Goal: Information Seeking & Learning: Understand process/instructions

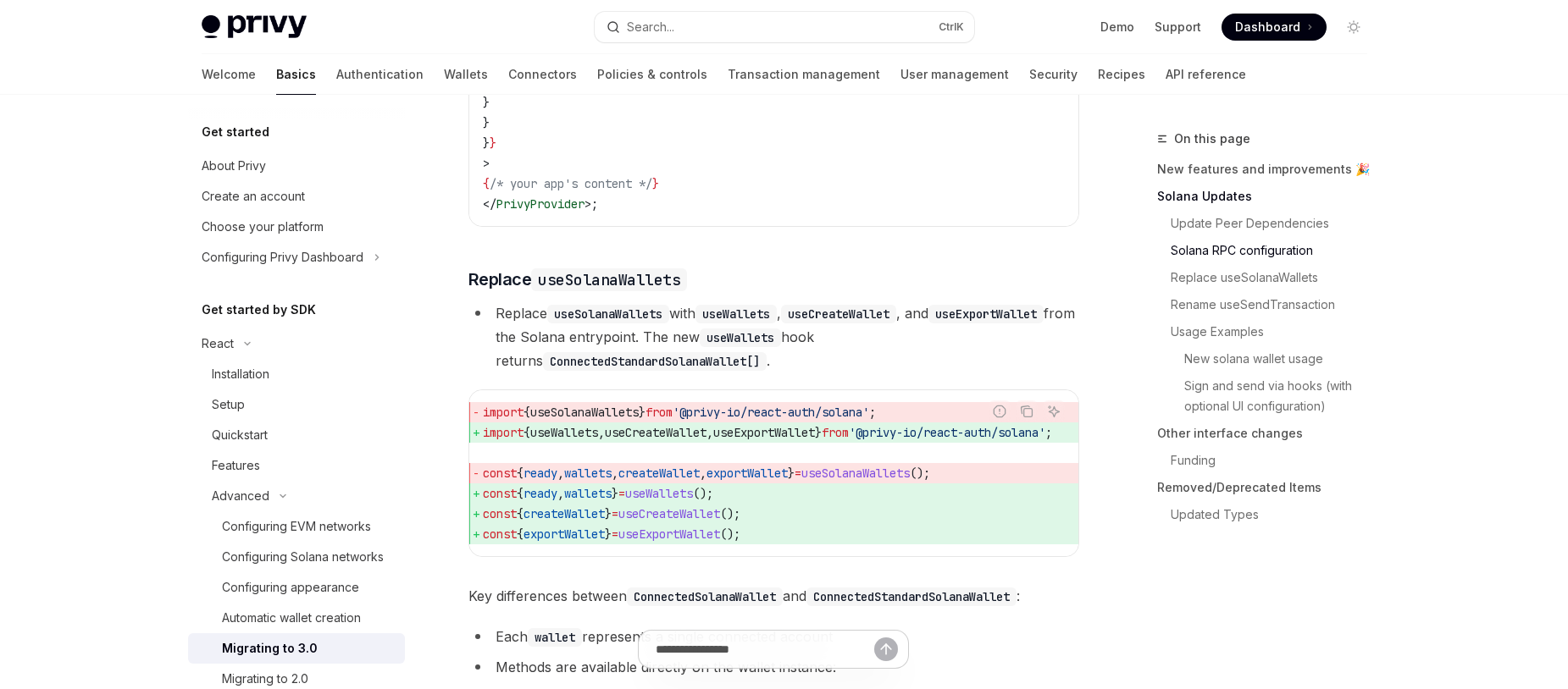
scroll to position [2437, 0]
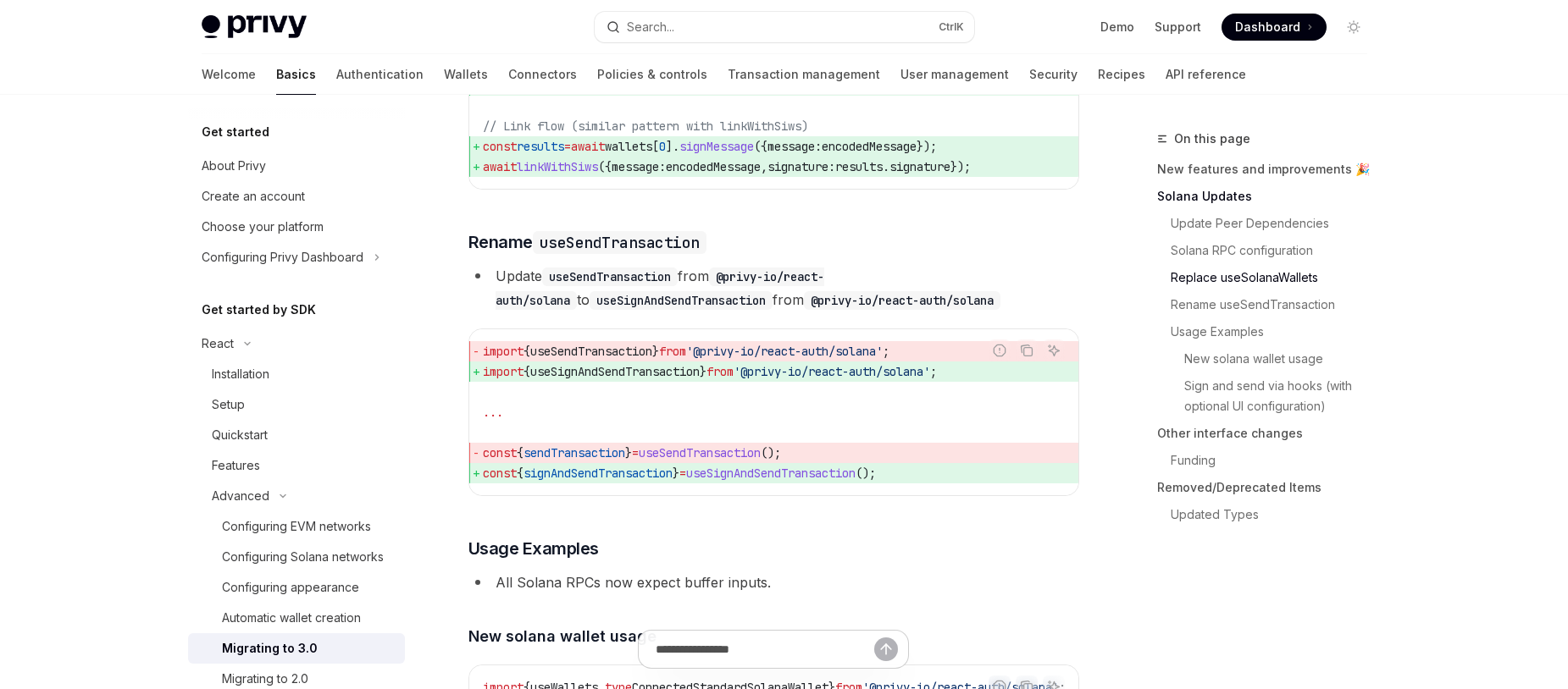
click at [584, 286] on code "useSendTransaction" at bounding box center [610, 277] width 136 height 19
click at [586, 286] on code "useSendTransaction" at bounding box center [610, 277] width 136 height 19
copy code "useSendTransaction"
click at [690, 374] on div "import { useSendTransaction } from '@privy-io/react-auth/solana' ; import { use…" at bounding box center [774, 412] width 609 height 166
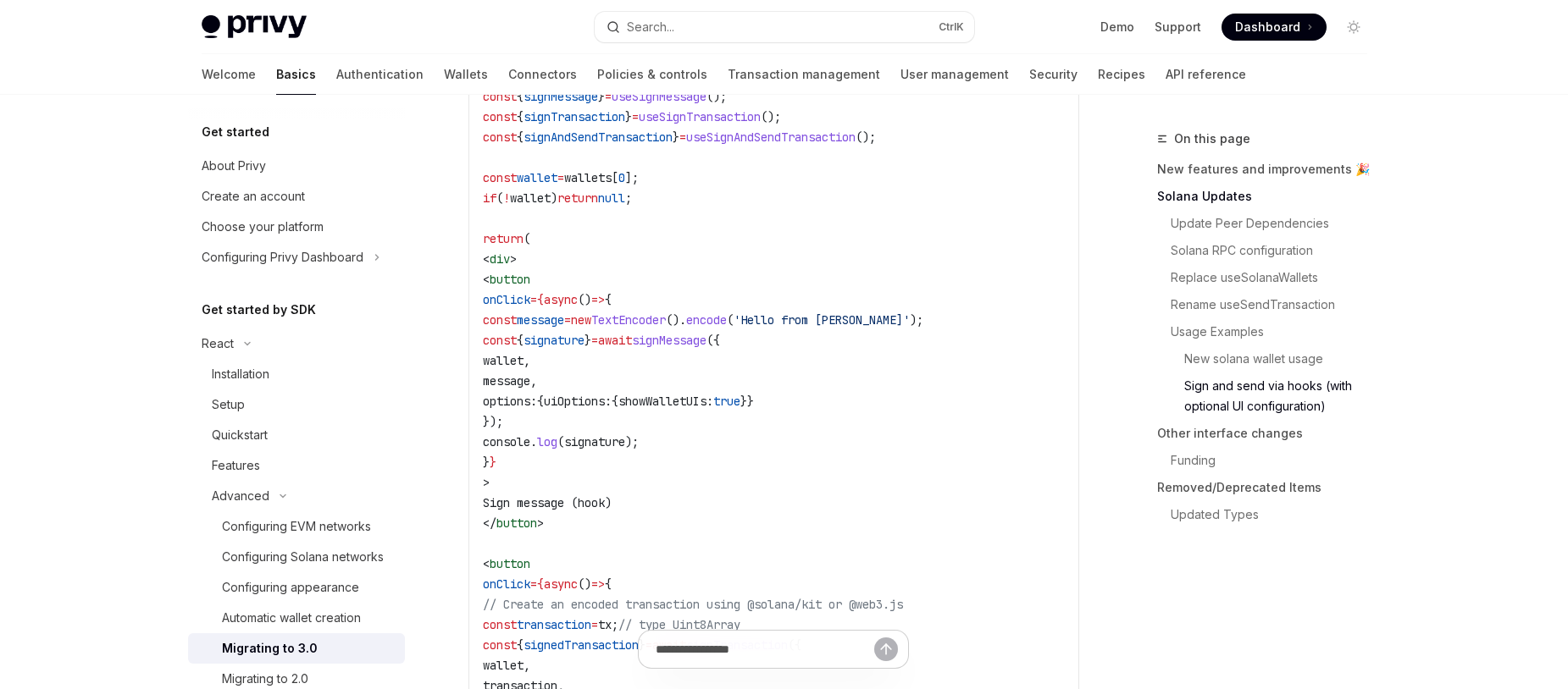
scroll to position [3759, 0]
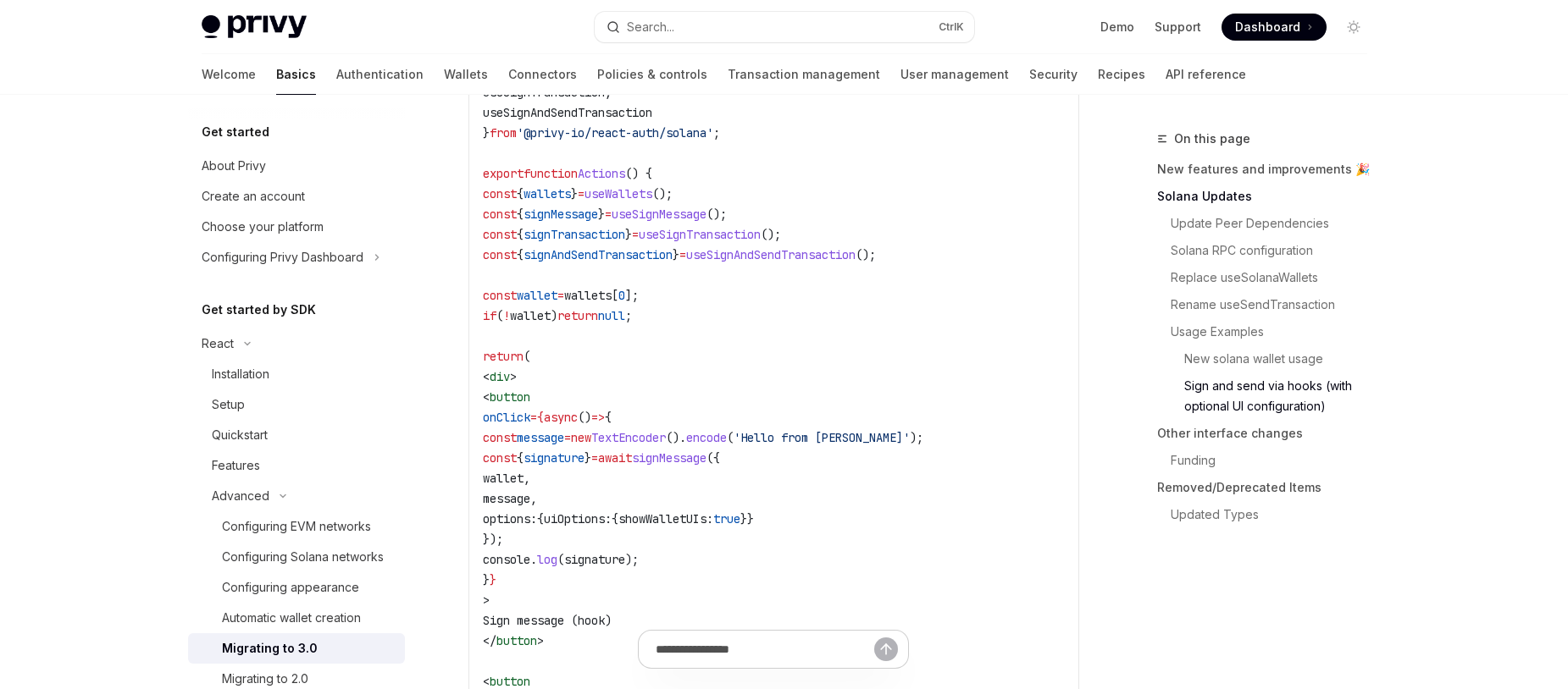
click at [626, 242] on span "signTransaction" at bounding box center [574, 234] width 101 height 15
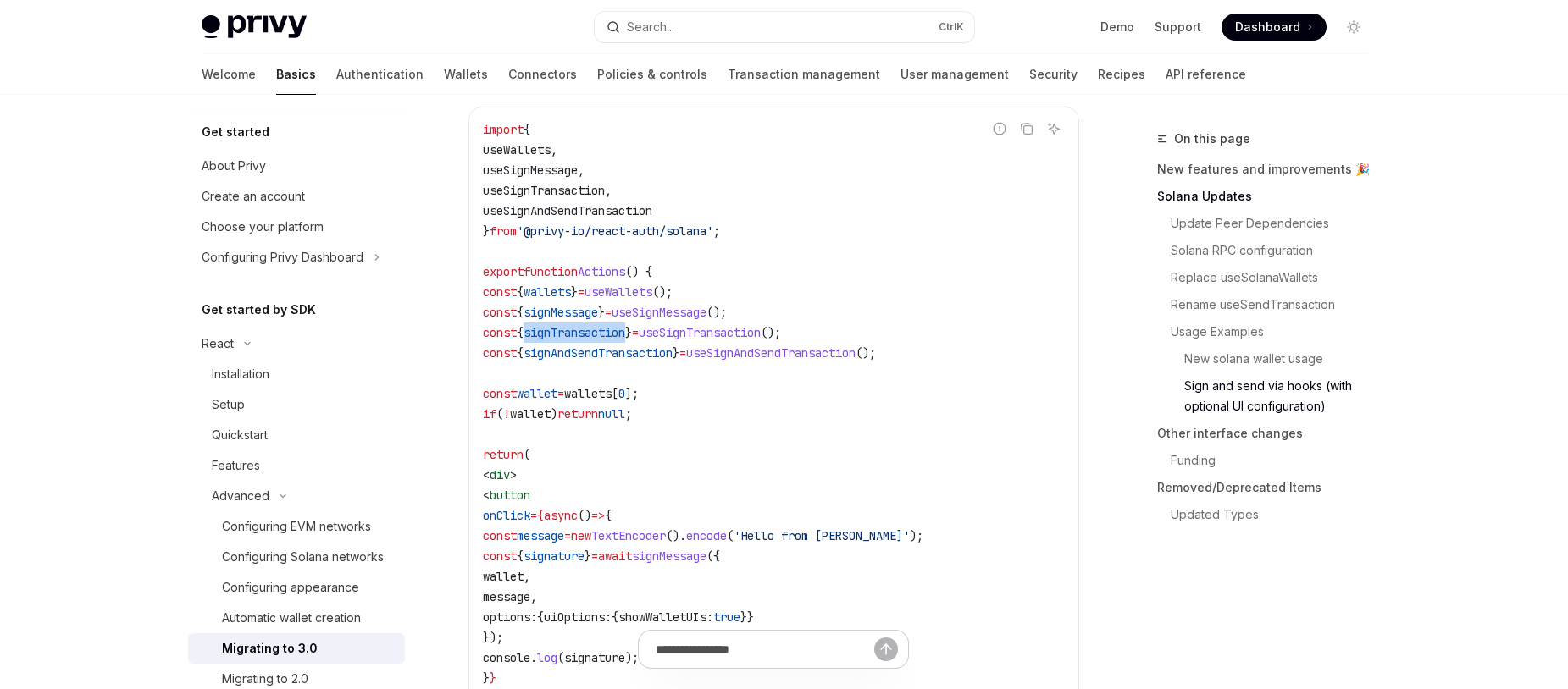
scroll to position [3657, 0]
click at [621, 344] on span "signTransaction" at bounding box center [574, 336] width 101 height 15
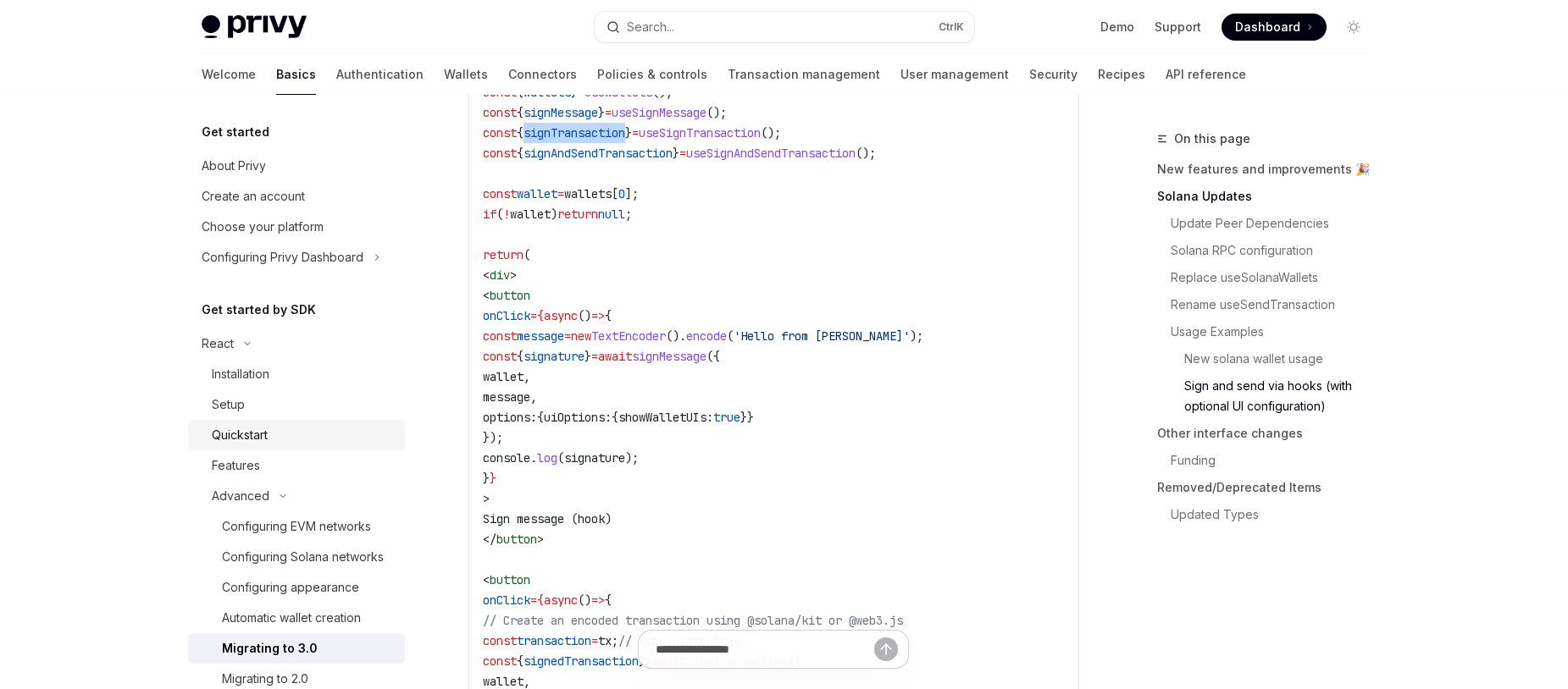
scroll to position [305, 0]
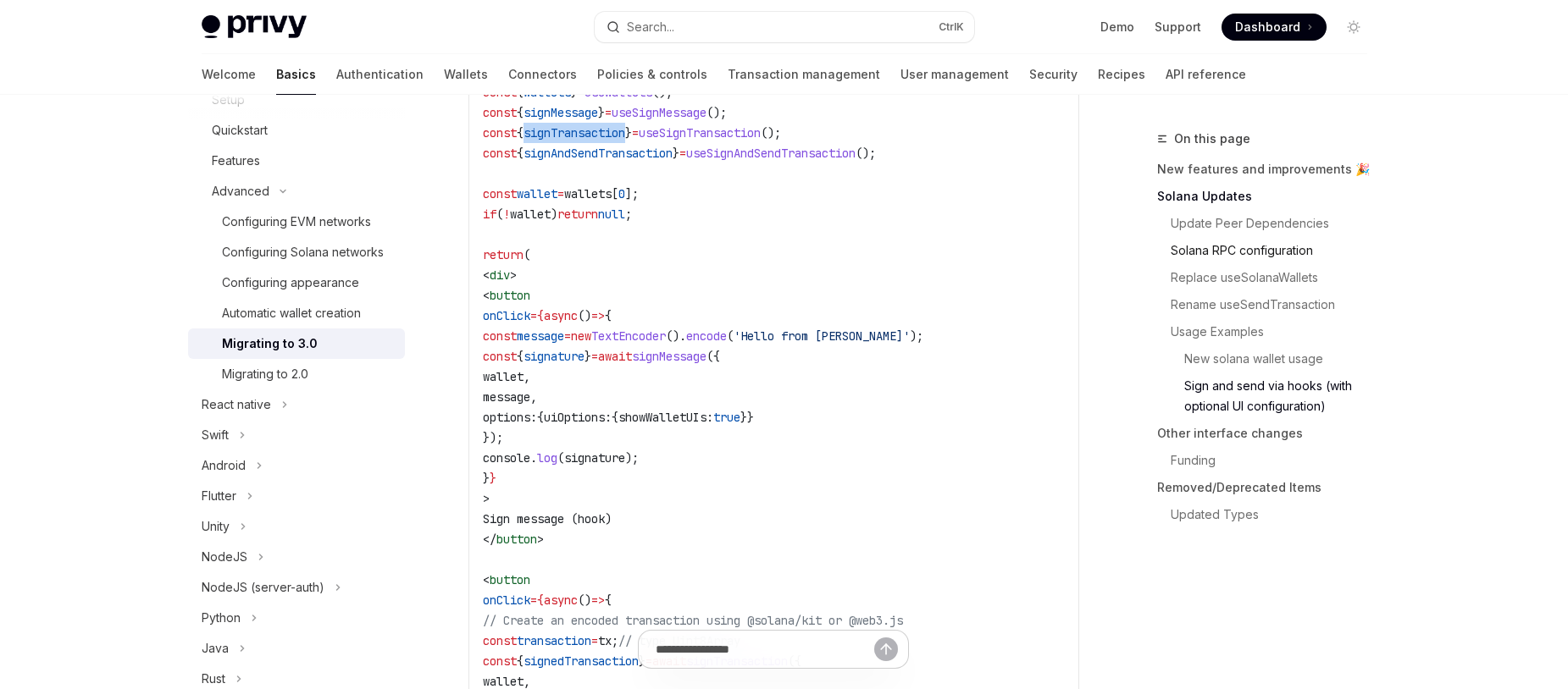
click at [1238, 257] on link "Solana RPC configuration" at bounding box center [1268, 250] width 223 height 27
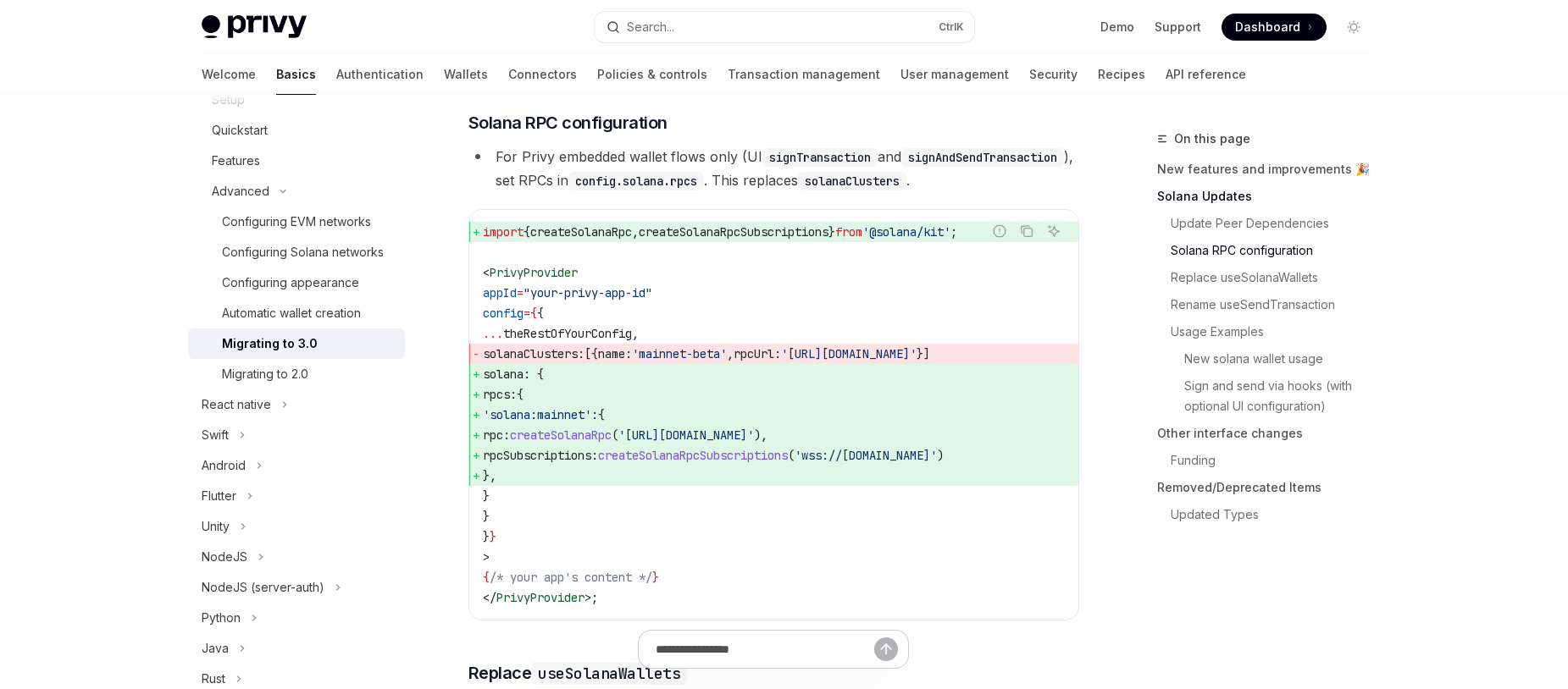
scroll to position [945, 0]
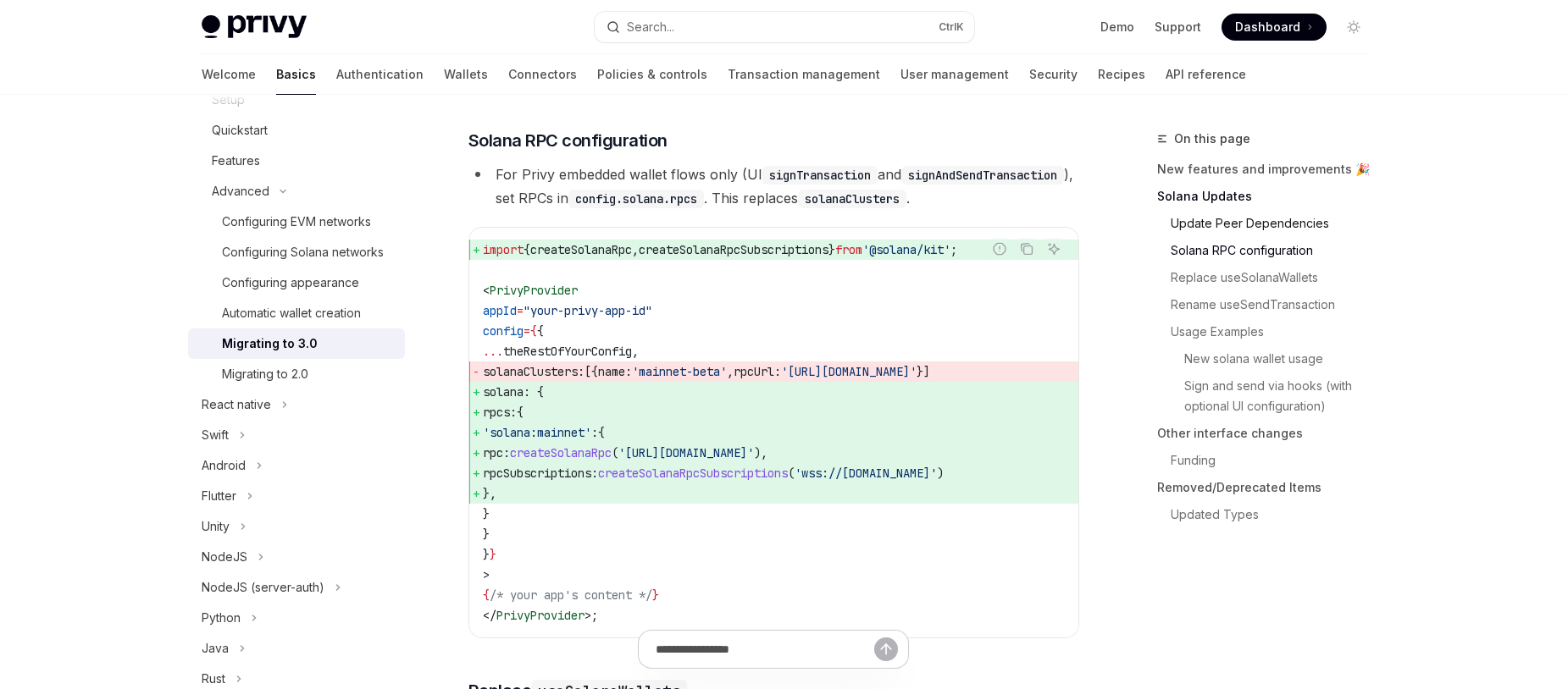
click at [1273, 226] on link "Update Peer Dependencies" at bounding box center [1268, 223] width 223 height 27
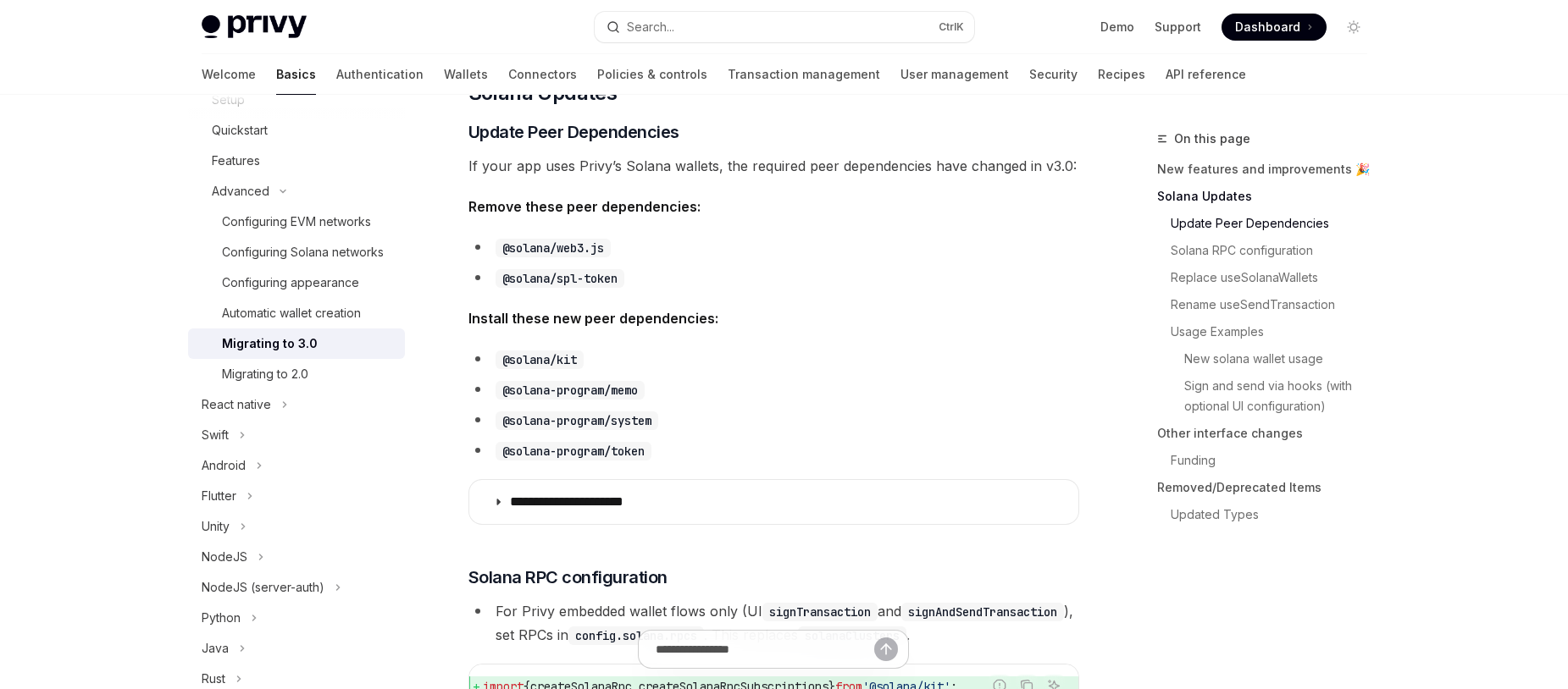
scroll to position [499, 0]
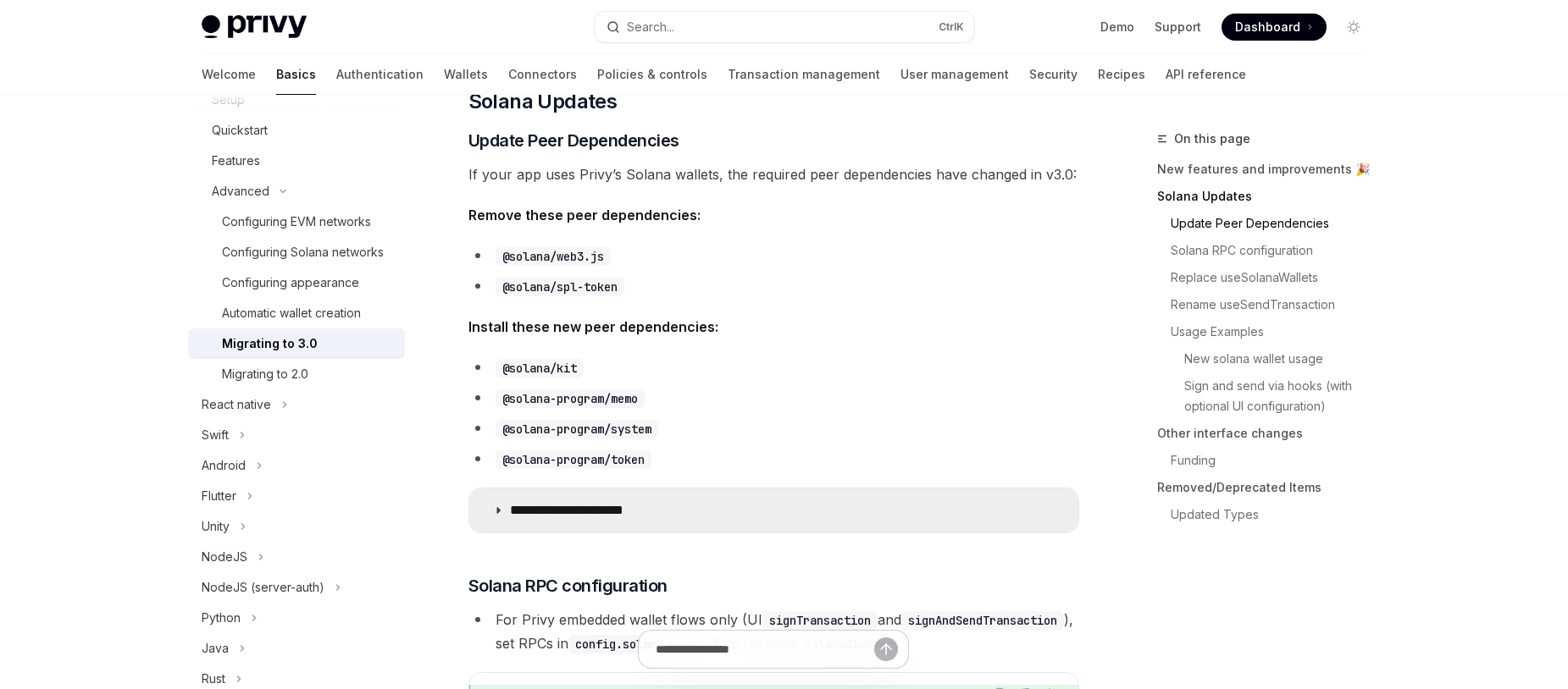
click at [649, 504] on p "**********" at bounding box center [590, 510] width 159 height 17
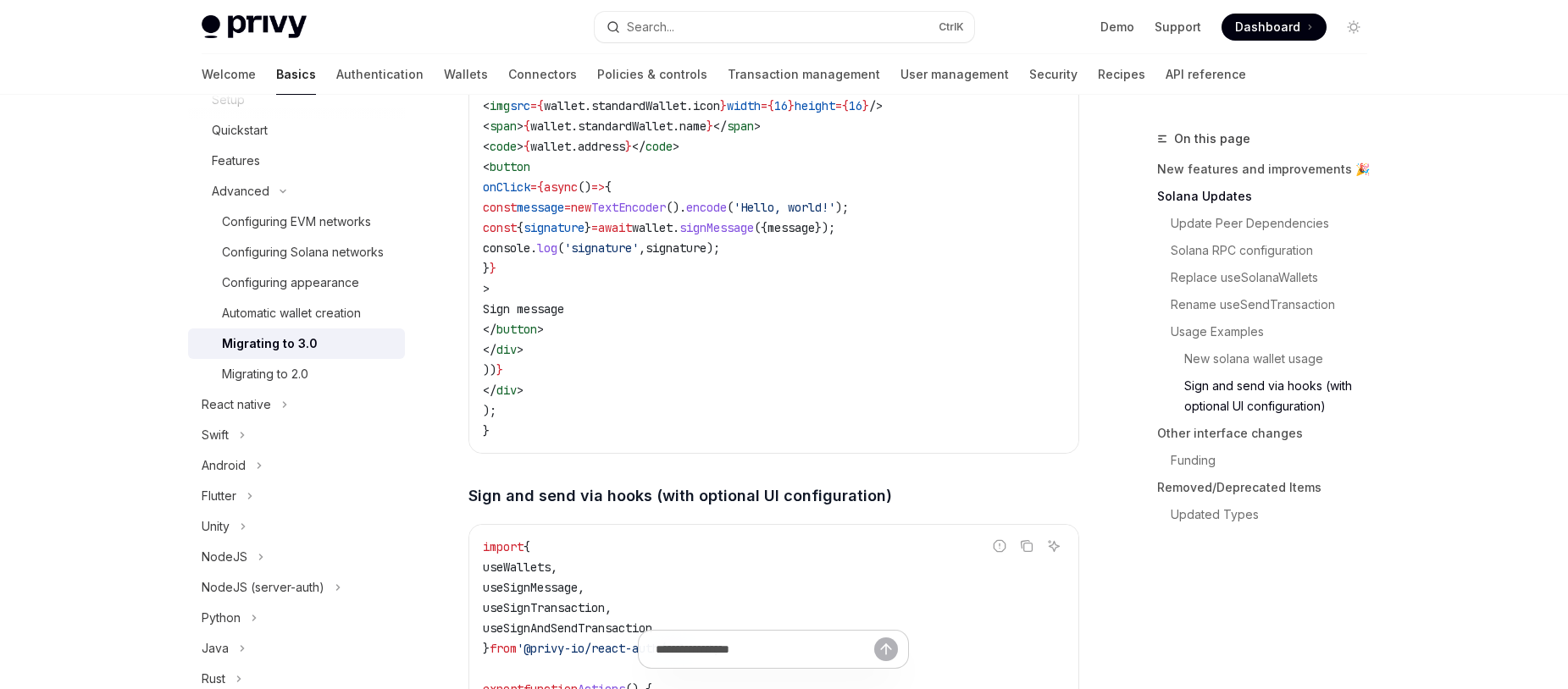
scroll to position [3854, 0]
click at [1217, 404] on link "Sign and send via hooks (with optional UI configuration)" at bounding box center [1268, 396] width 223 height 48
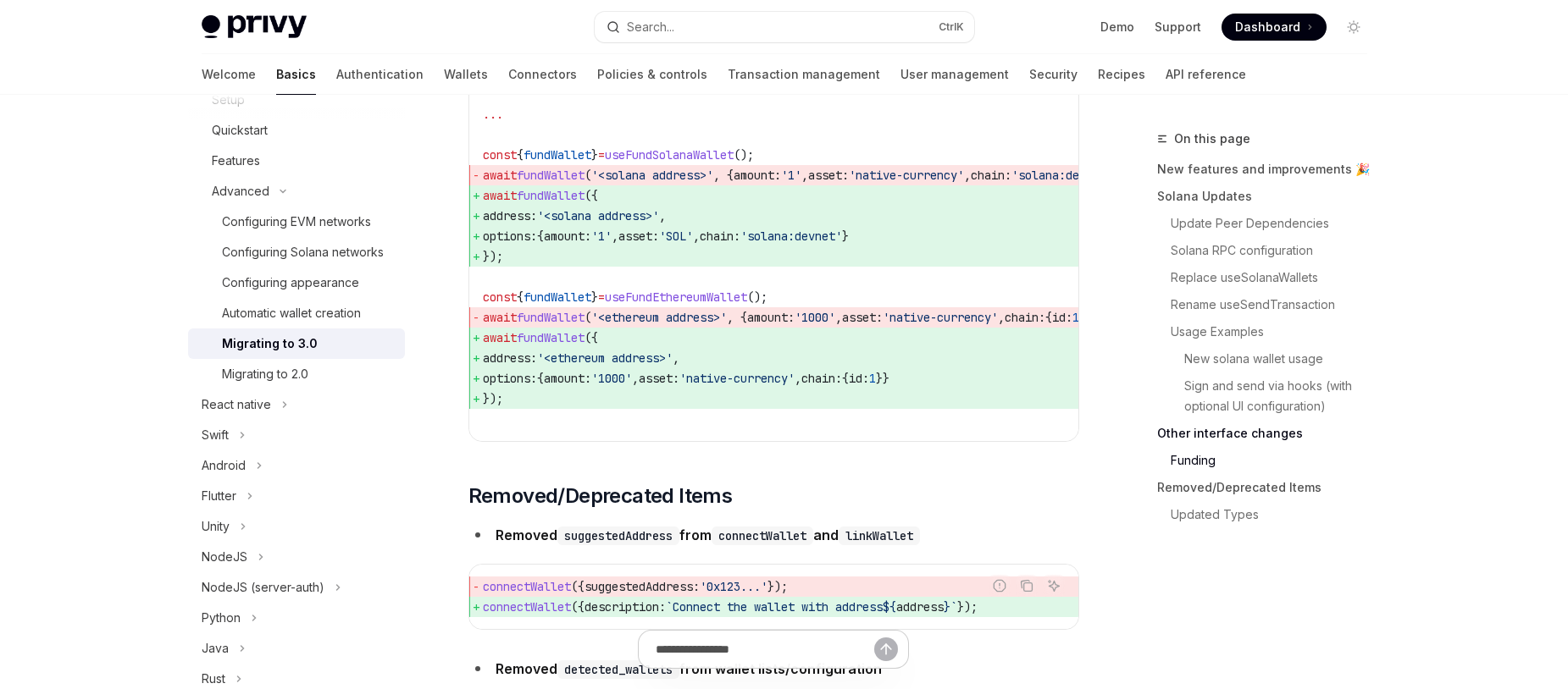
scroll to position [5585, 0]
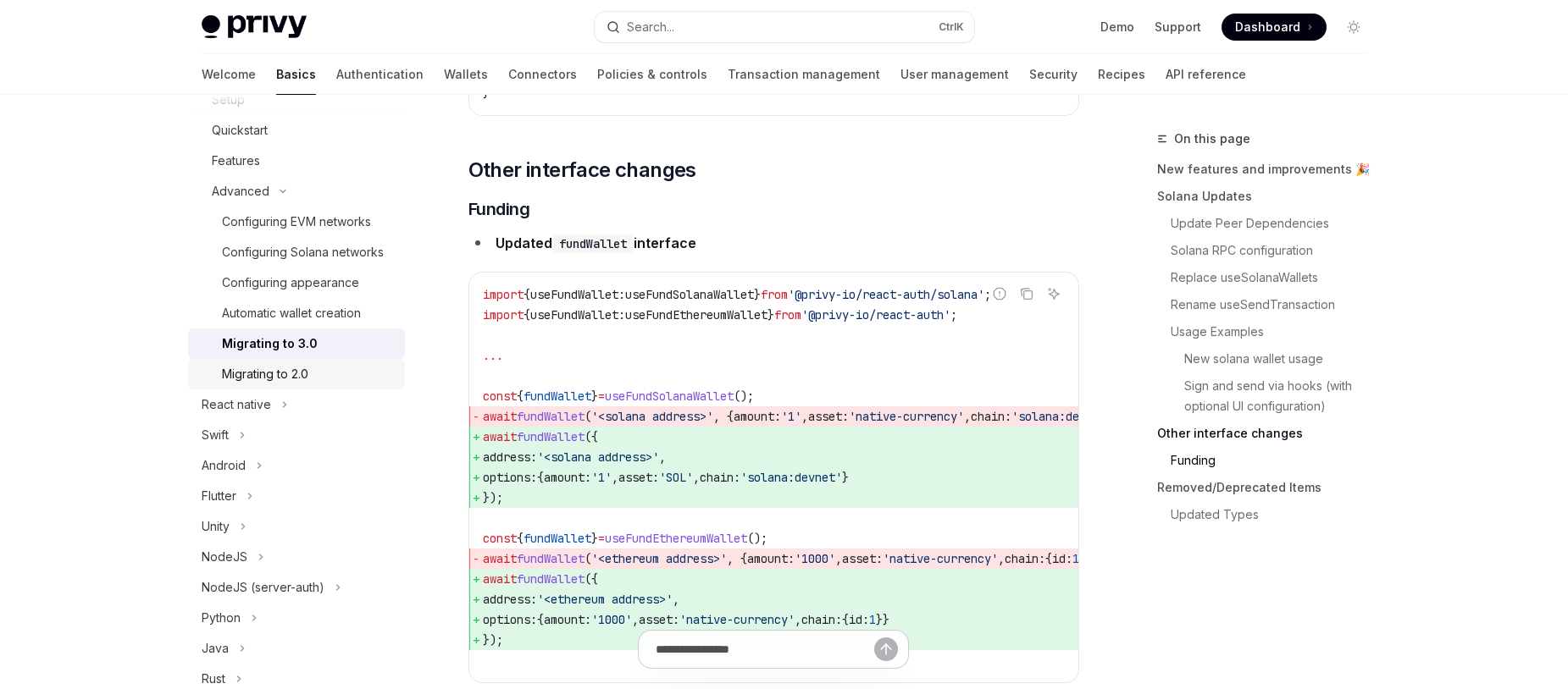
click at [327, 384] on div "Migrating to 2.0" at bounding box center [309, 374] width 173 height 20
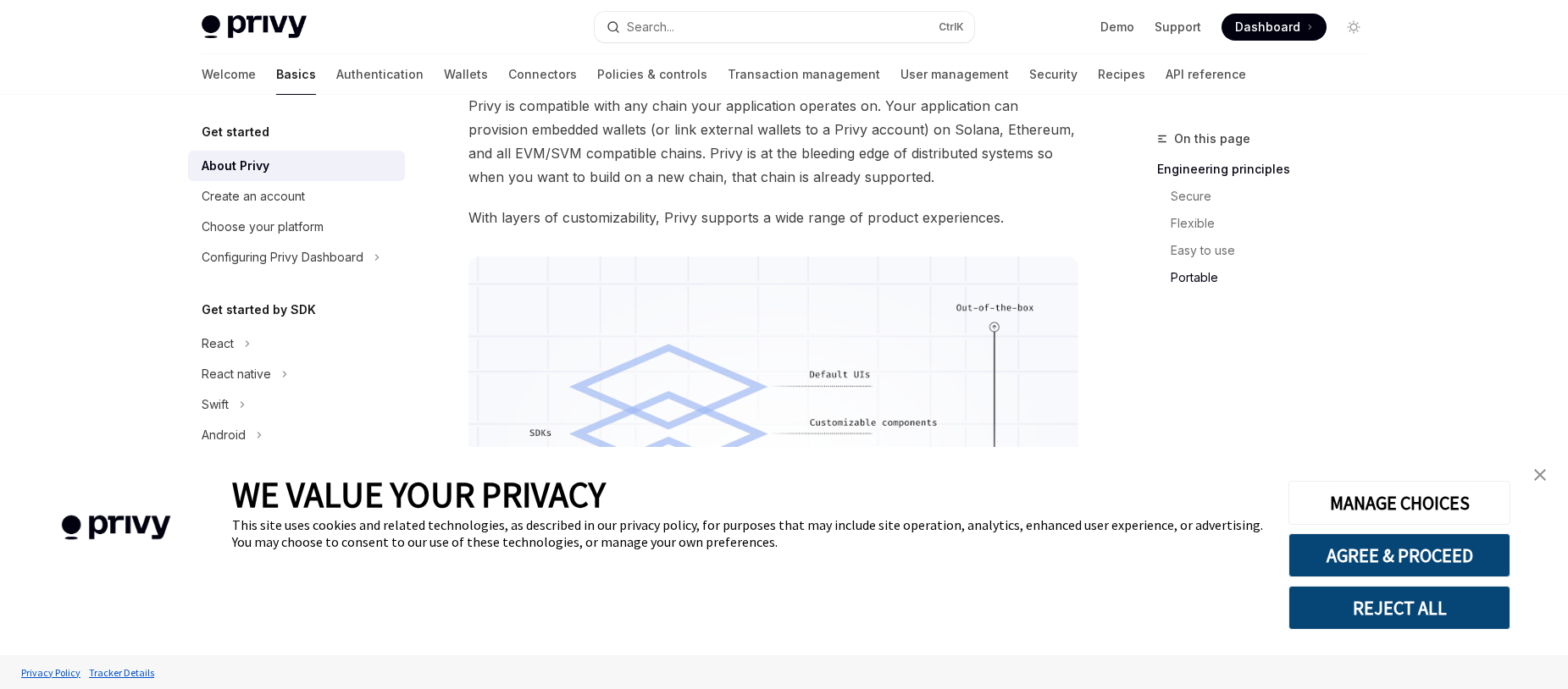
scroll to position [1345, 0]
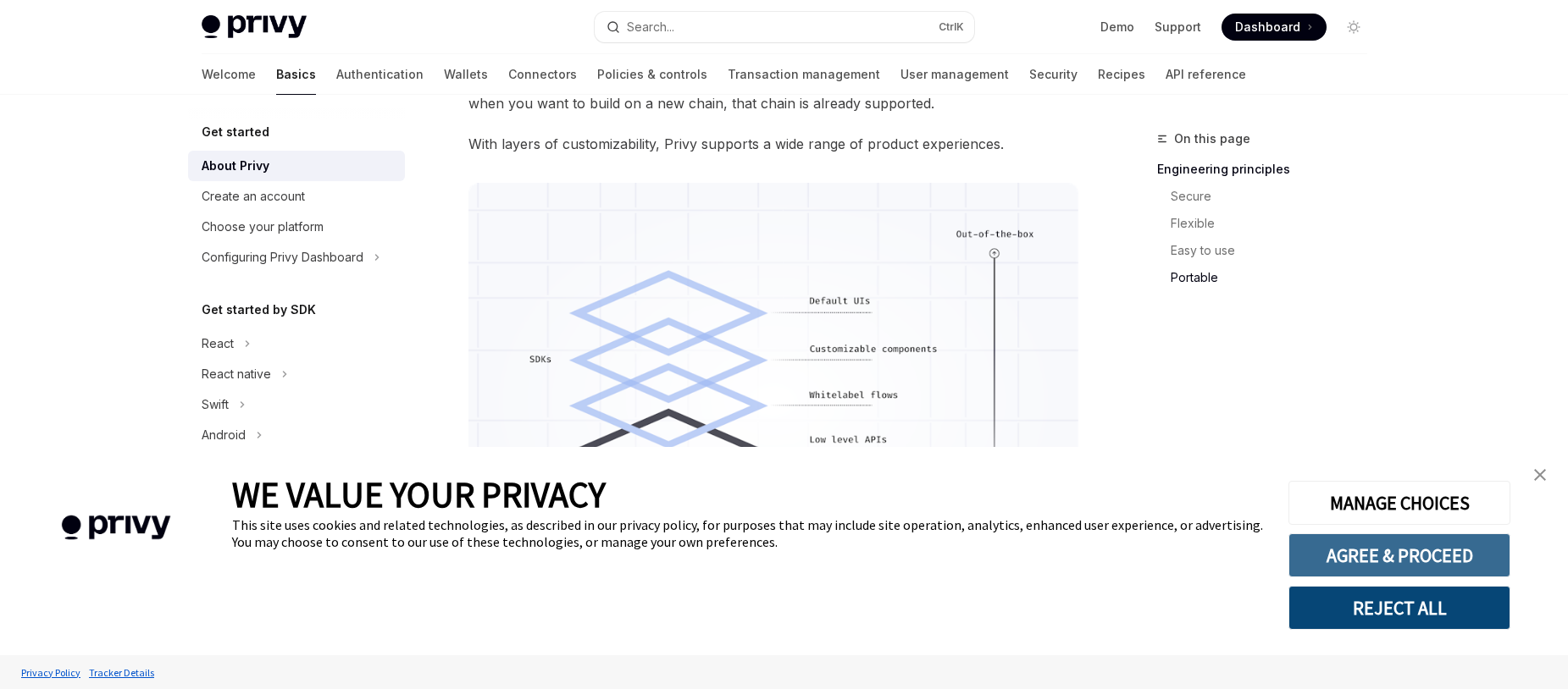
click at [1416, 559] on button "AGREE & PROCEED" at bounding box center [1400, 555] width 222 height 44
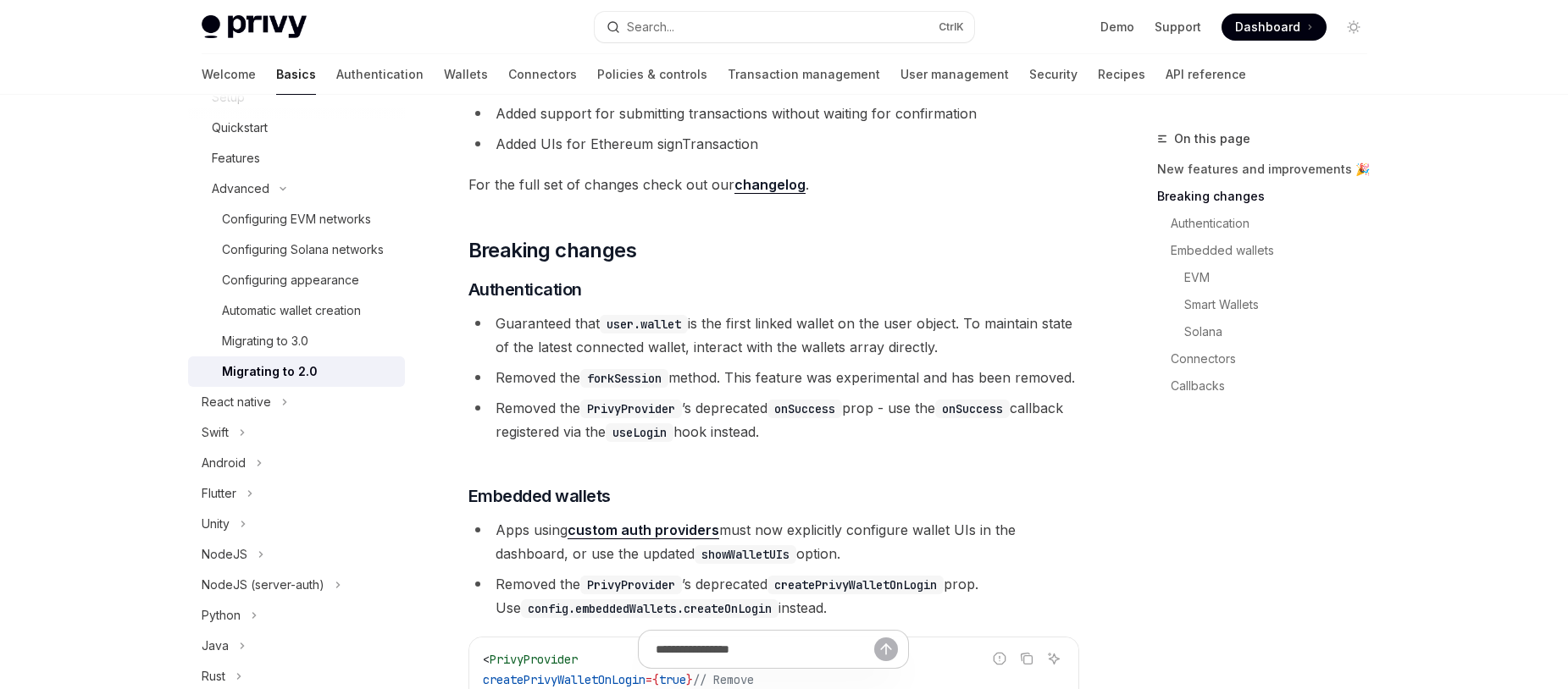
scroll to position [508, 0]
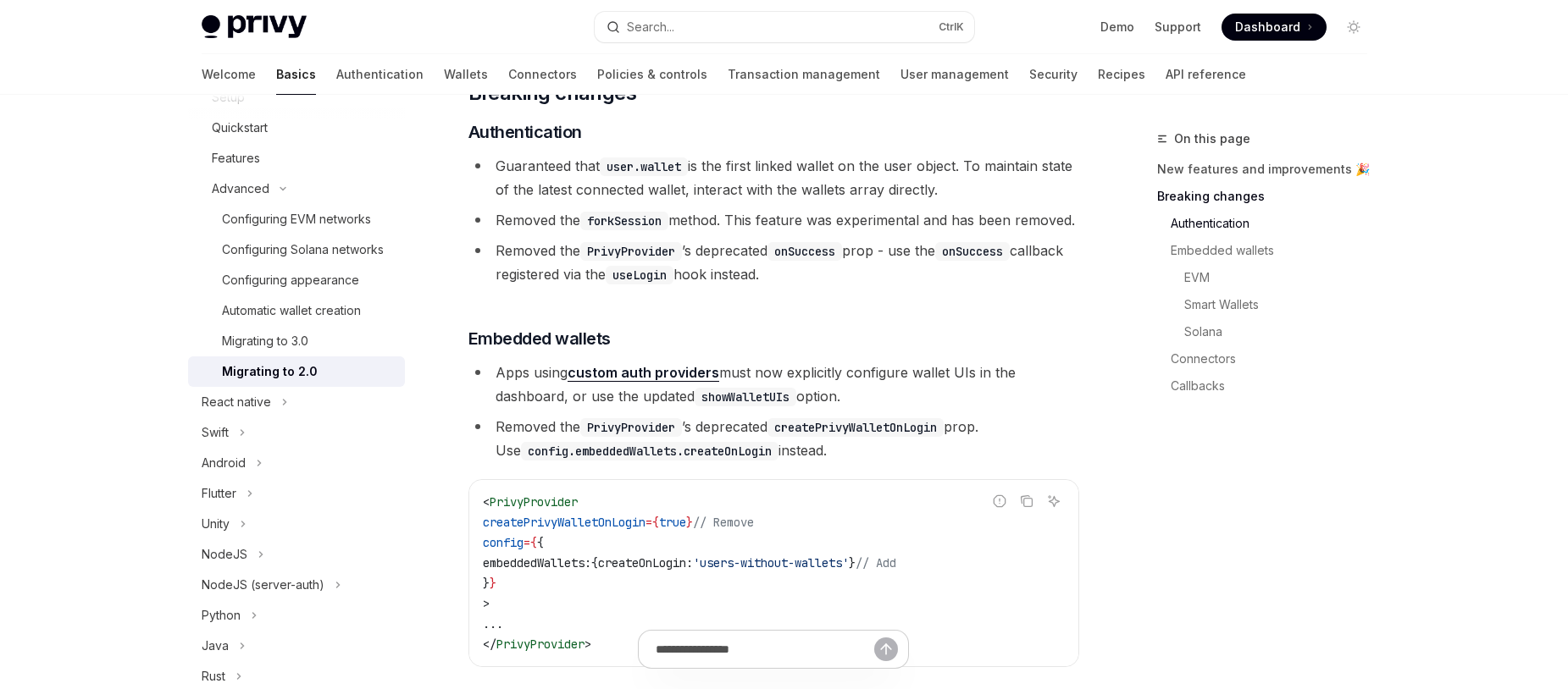
type textarea "*"
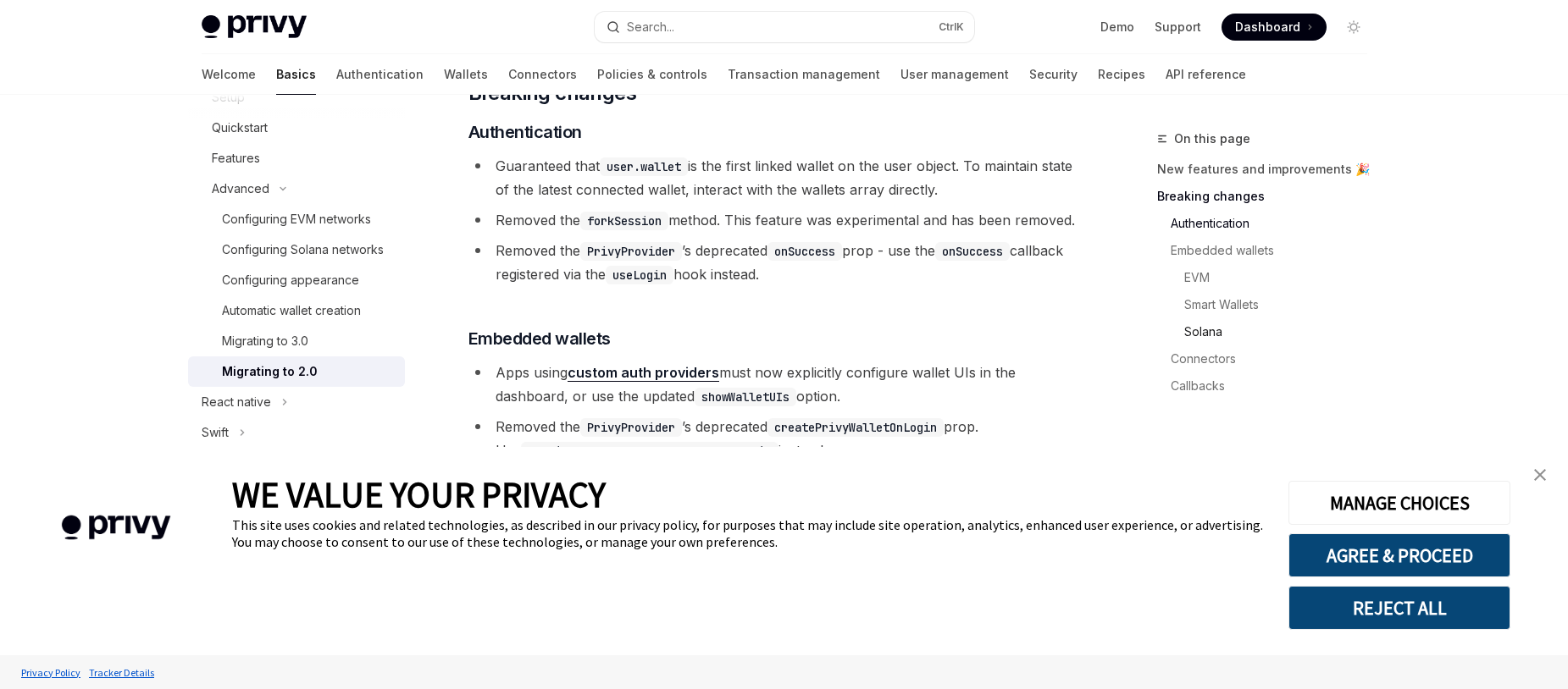
click at [1210, 326] on link "Solana" at bounding box center [1268, 332] width 223 height 27
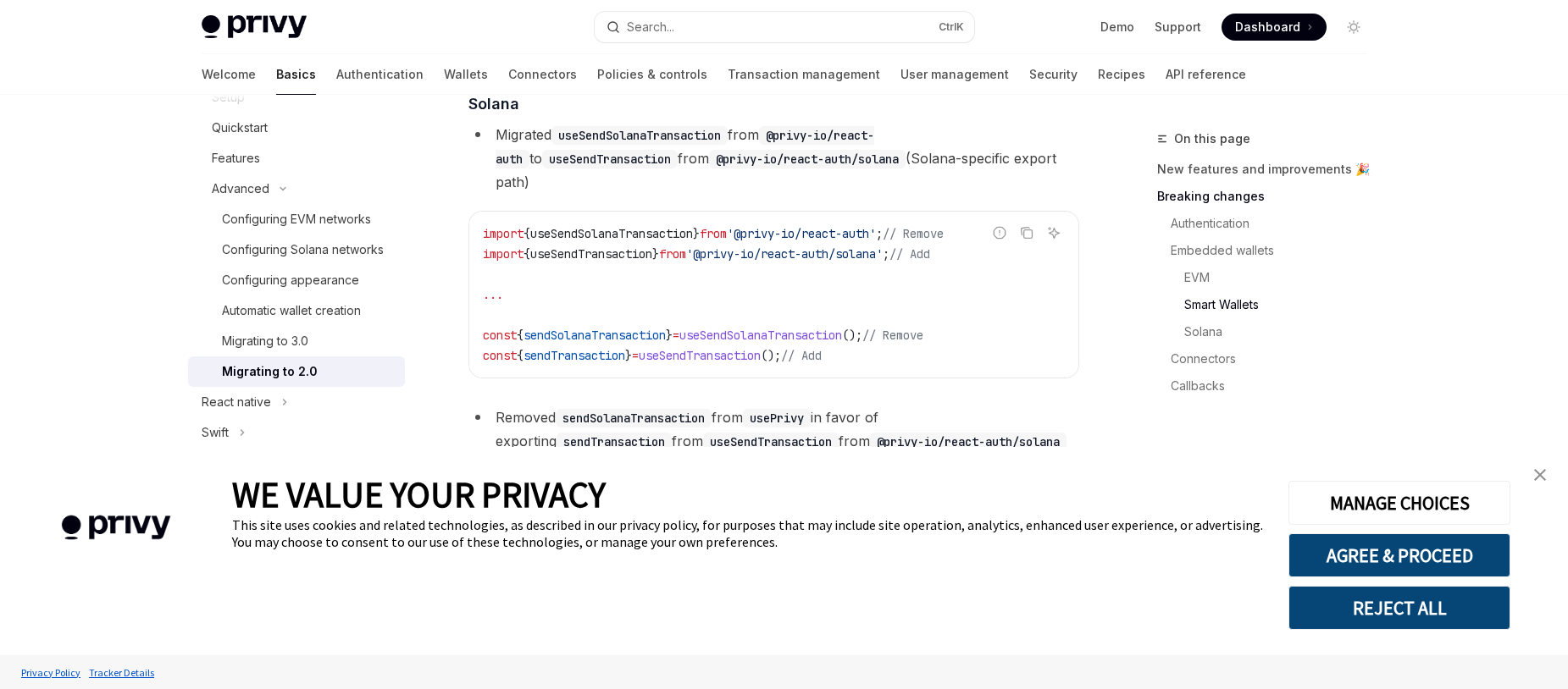
scroll to position [3224, 0]
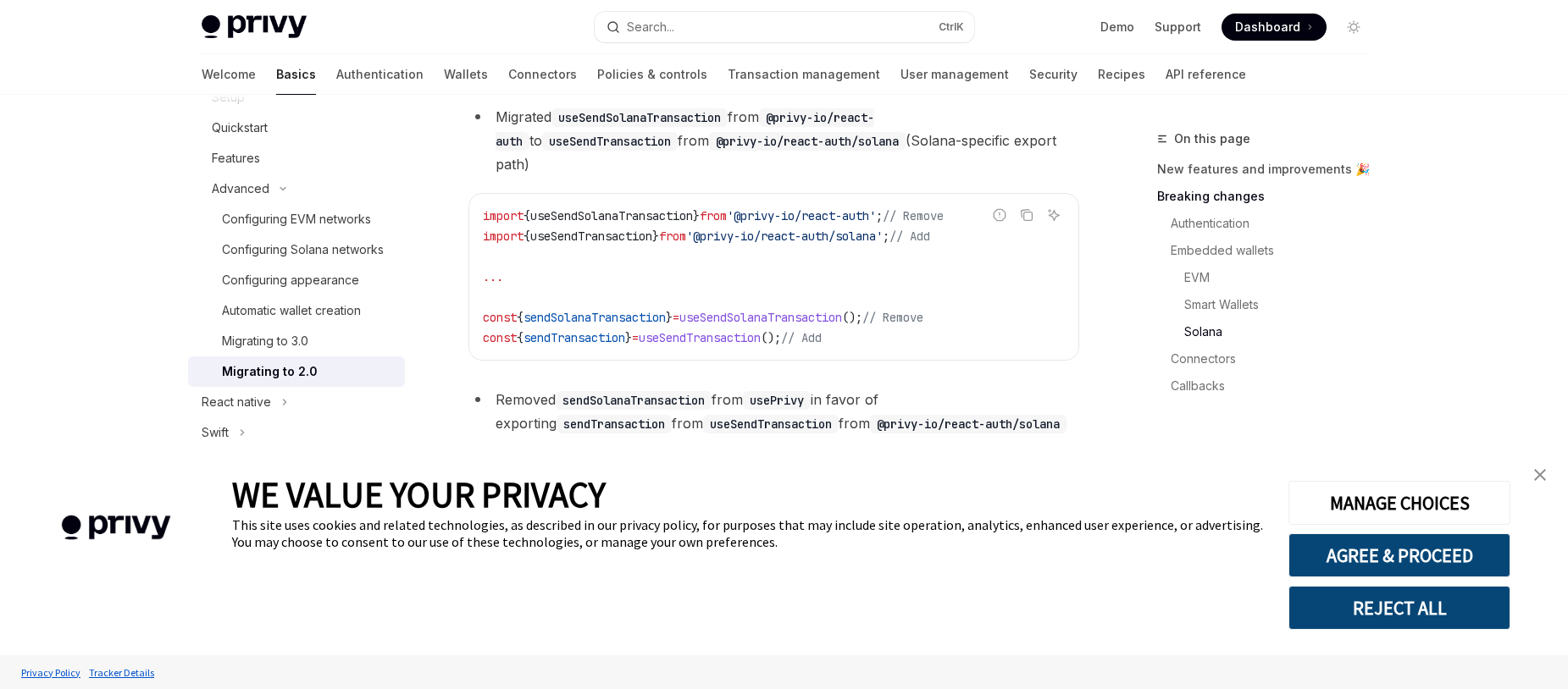
click at [1548, 479] on link "close banner" at bounding box center [1540, 476] width 34 height 34
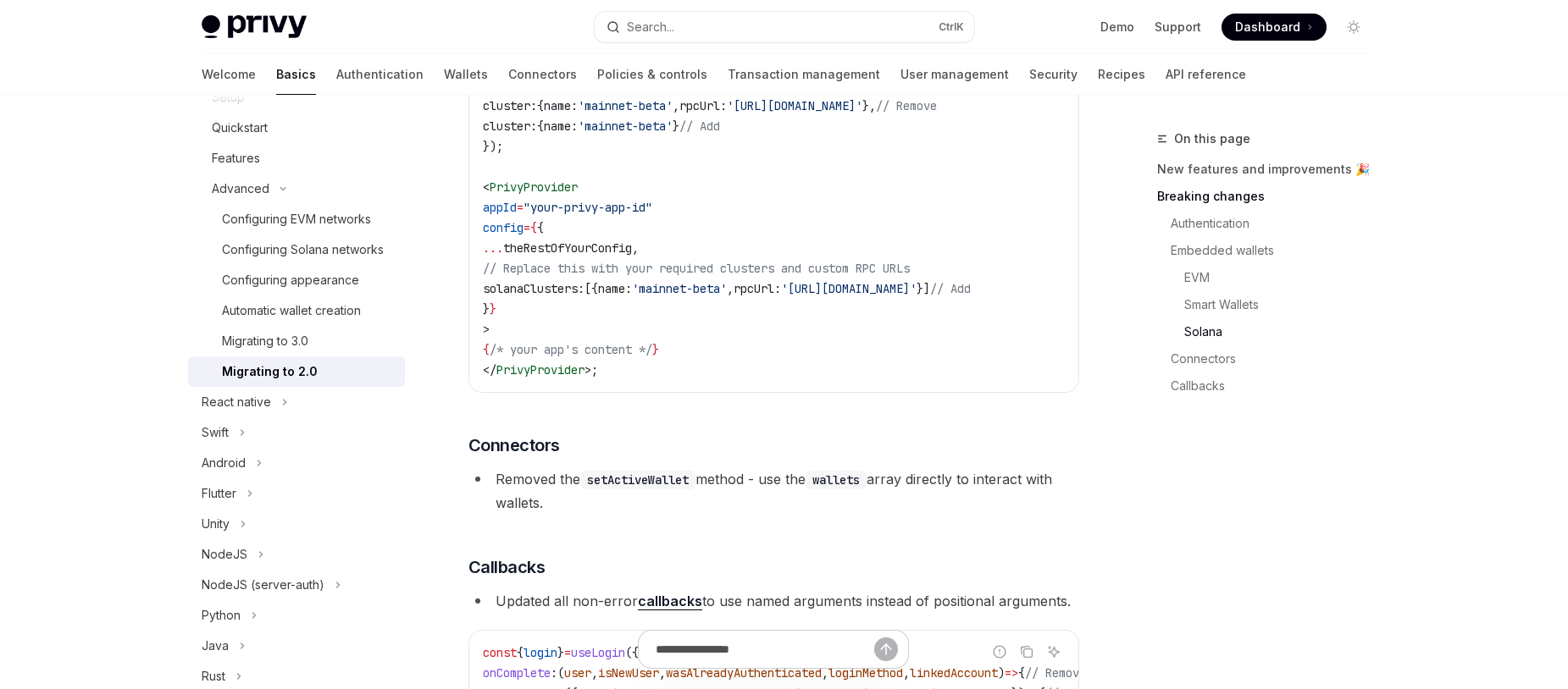
scroll to position [4335, 0]
click at [1210, 218] on link "Authentication" at bounding box center [1268, 223] width 223 height 27
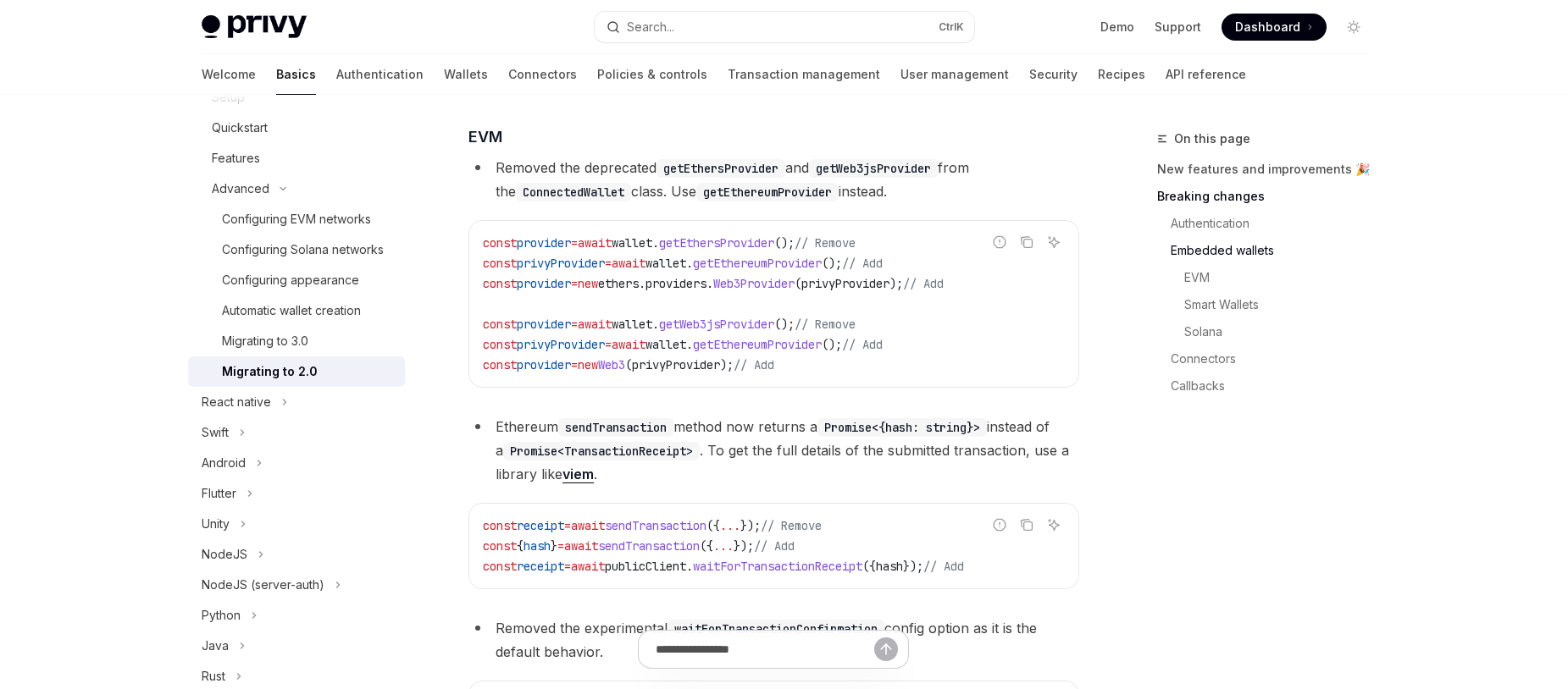
scroll to position [1720, 0]
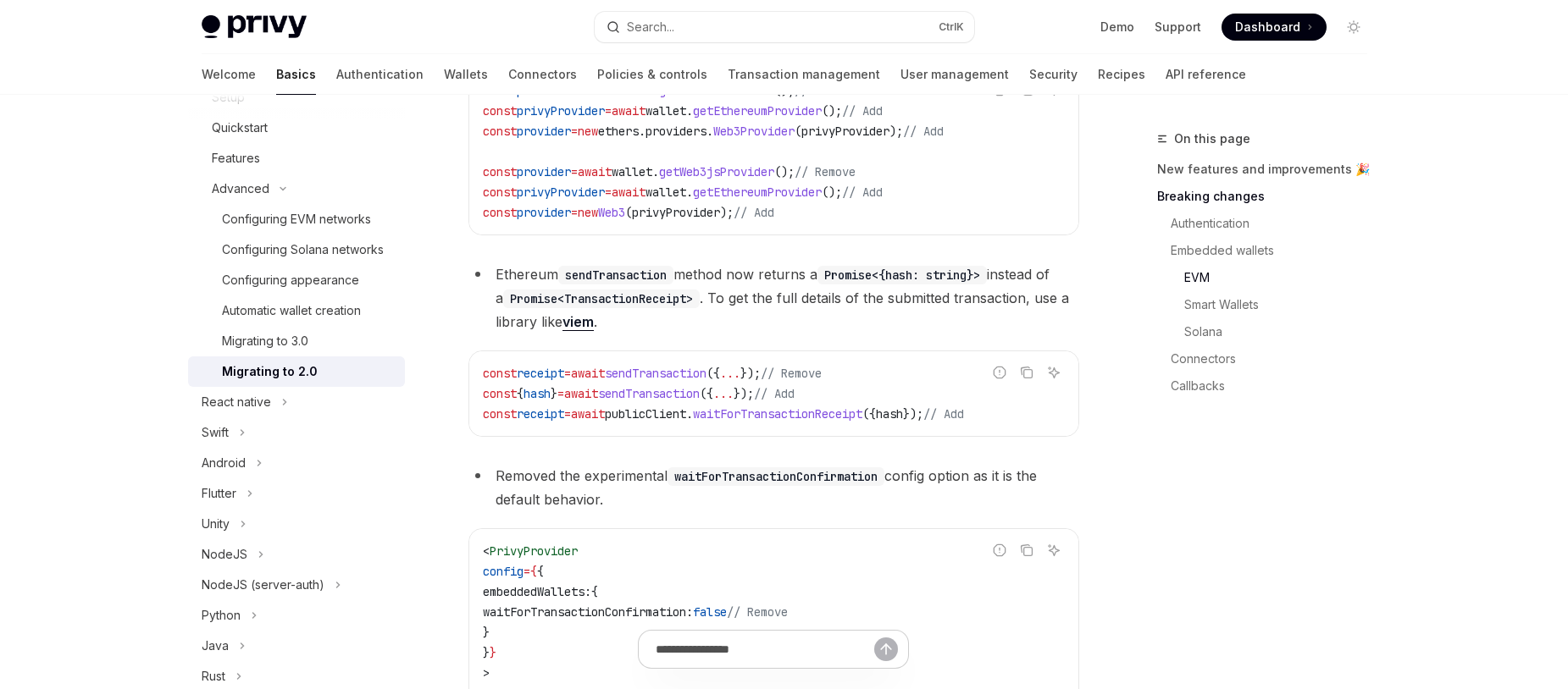
scroll to position [1821, 0]
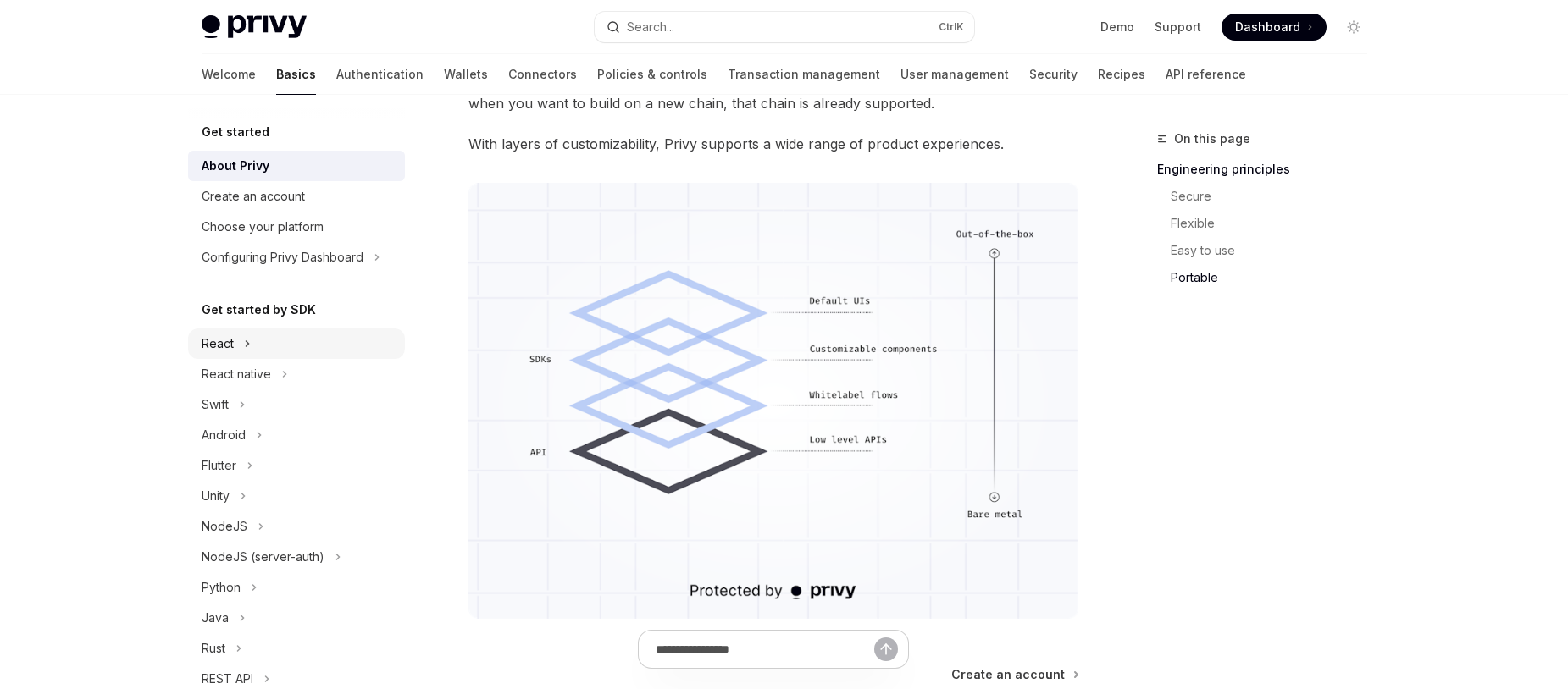
click at [251, 342] on button "React" at bounding box center [296, 344] width 216 height 31
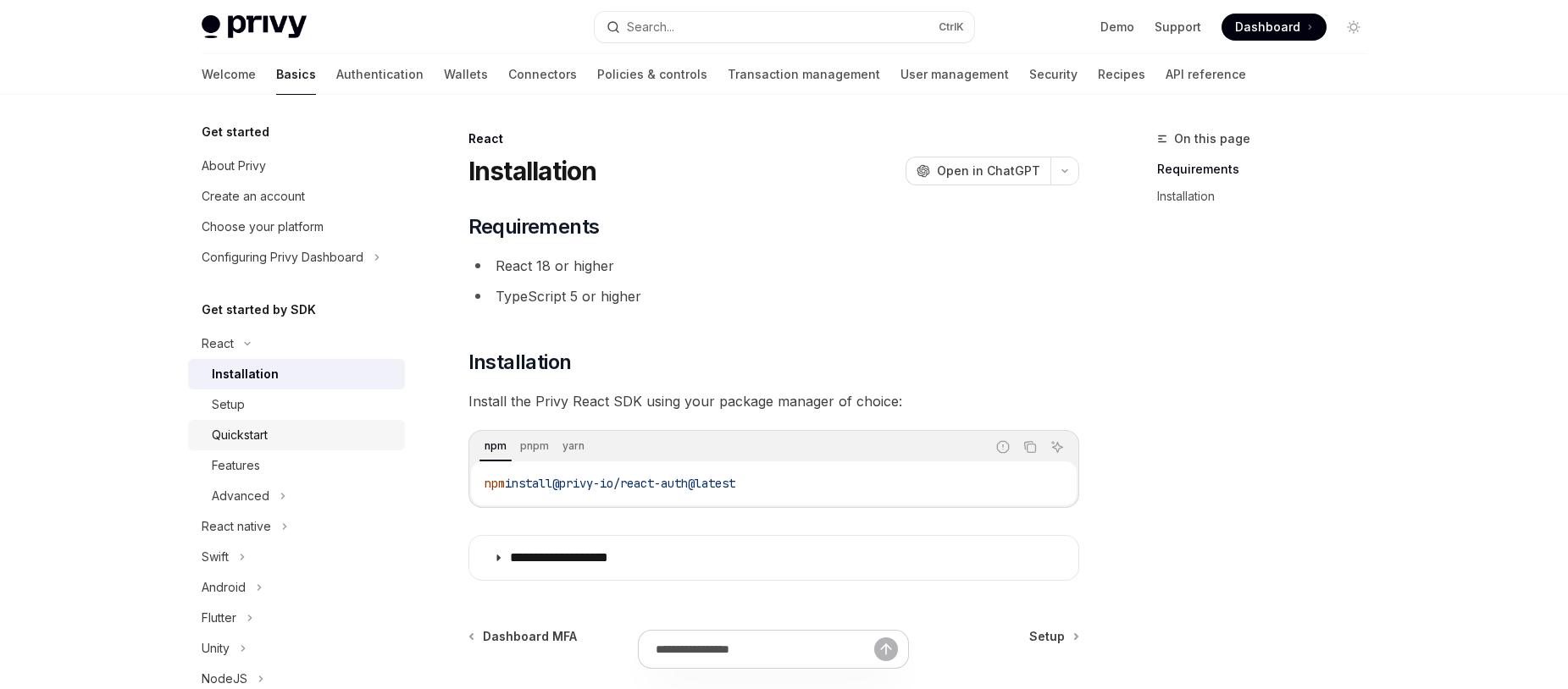
click at [292, 429] on div "Quickstart" at bounding box center [303, 435] width 183 height 20
type textarea "*"
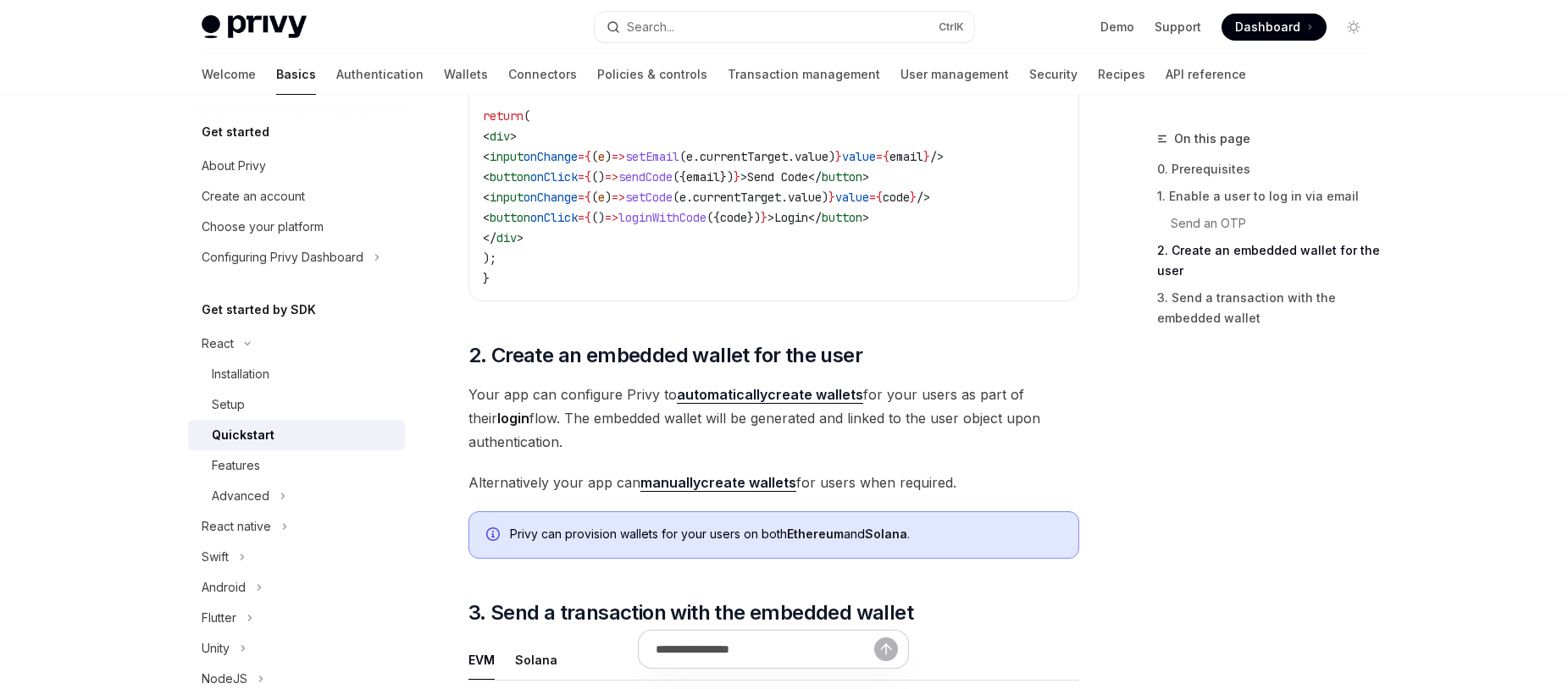
scroll to position [1321, 0]
